Goal: Information Seeking & Learning: Learn about a topic

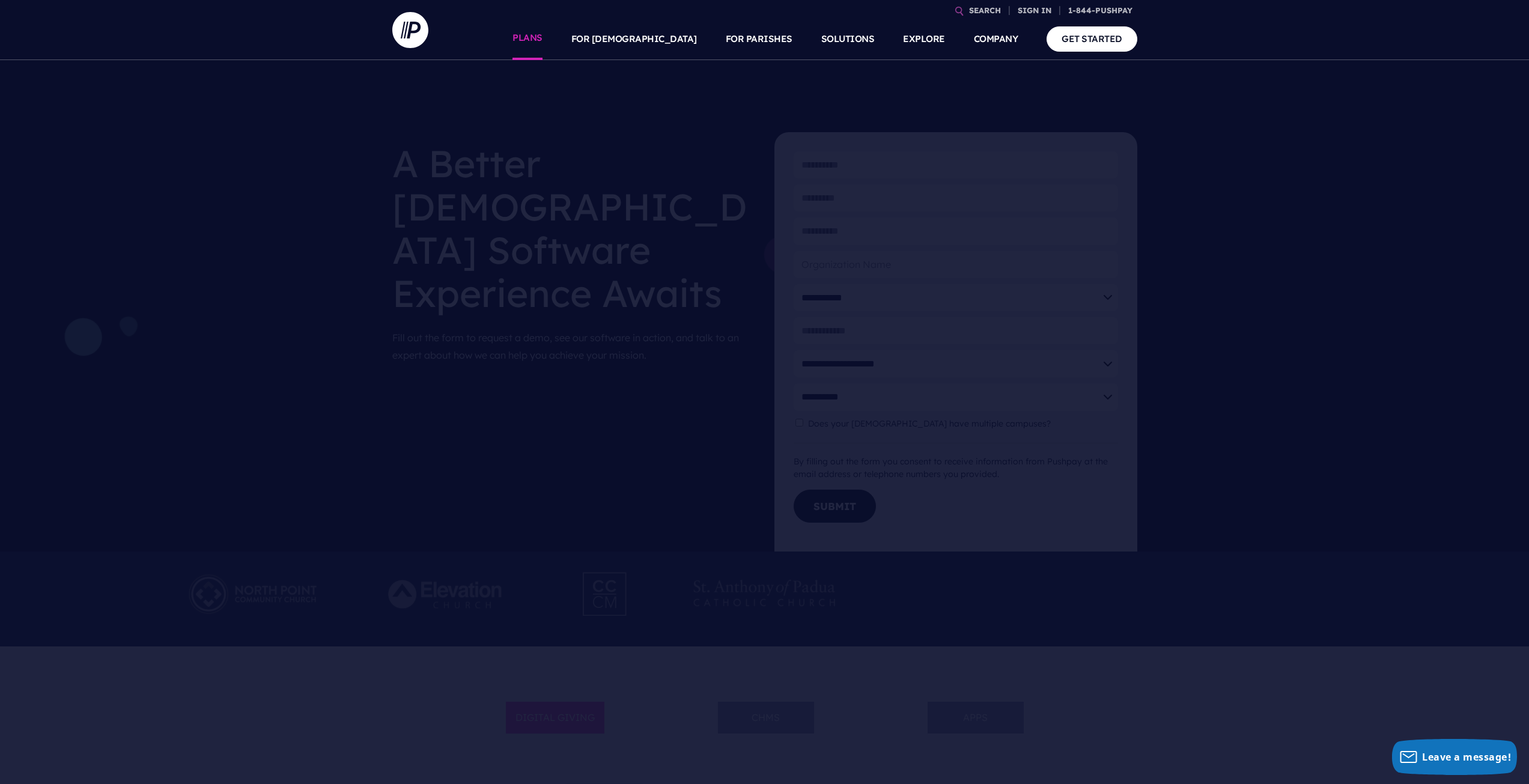
click at [543, 34] on link "PLANS" at bounding box center [528, 39] width 30 height 42
